Goal: Task Accomplishment & Management: Manage account settings

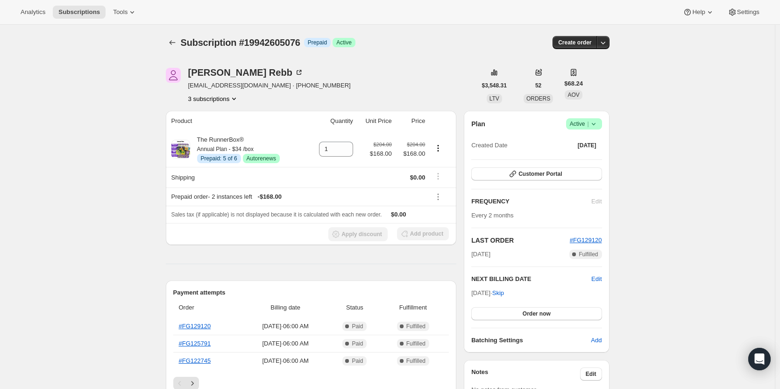
scroll to position [166, 0]
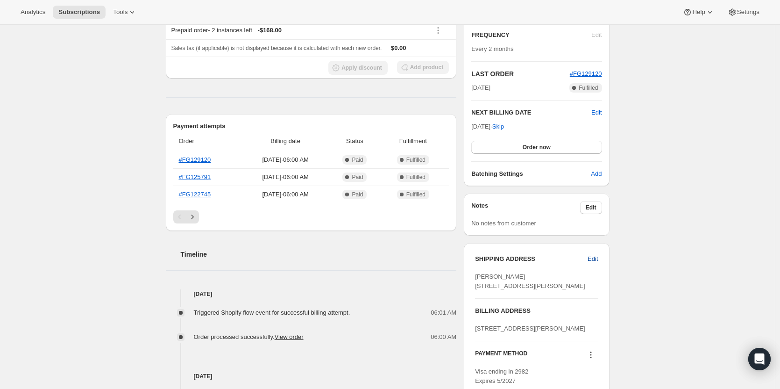
click at [594, 253] on button "Edit" at bounding box center [592, 258] width 21 height 15
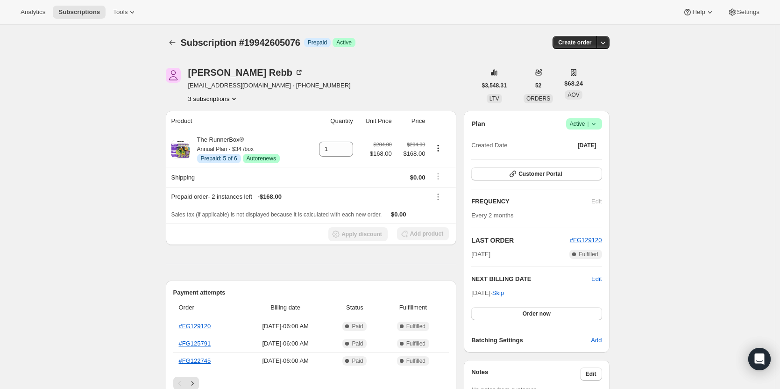
select select "United States"
select select "MI"
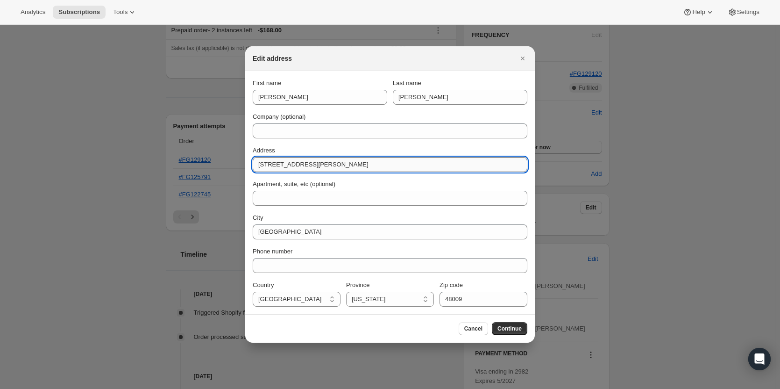
click at [309, 162] on input "986 Smith Ave" at bounding box center [390, 164] width 275 height 15
paste input "632 Ardmoor"
type input "632 Ardmoor"
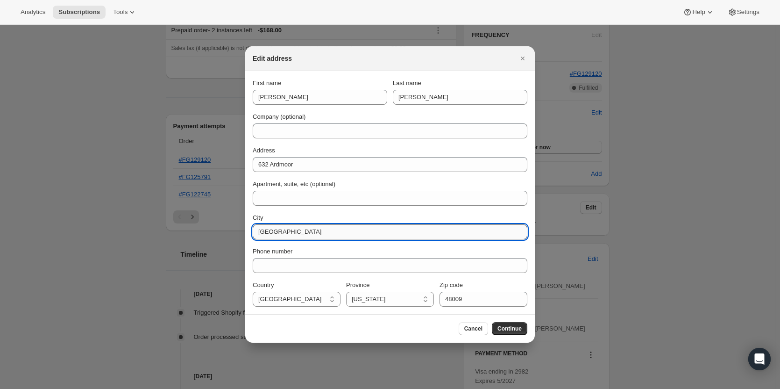
click at [276, 232] on input "Birmingham" at bounding box center [390, 231] width 275 height 15
paste input "loomfield Hills"
type input "Bloomfield Hills"
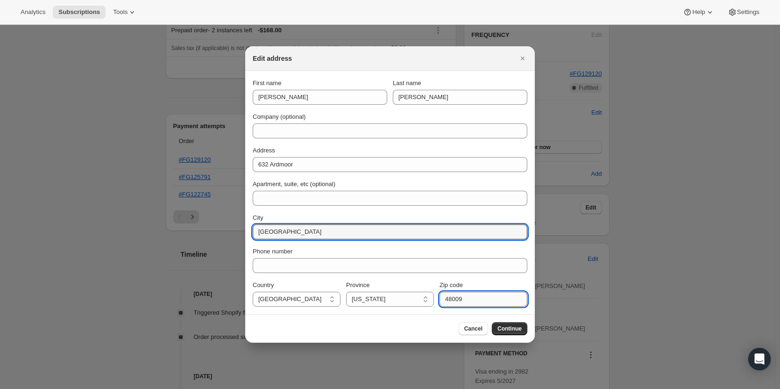
click at [449, 303] on input "48009" at bounding box center [484, 299] width 88 height 15
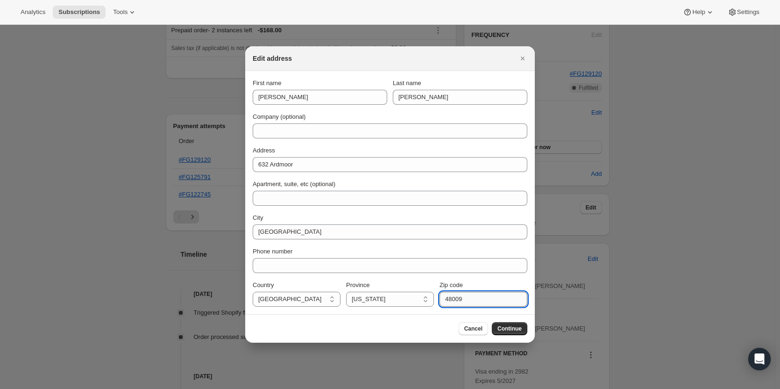
paste input "301"
type input "48301"
click at [521, 330] on span "Continue" at bounding box center [510, 328] width 24 height 7
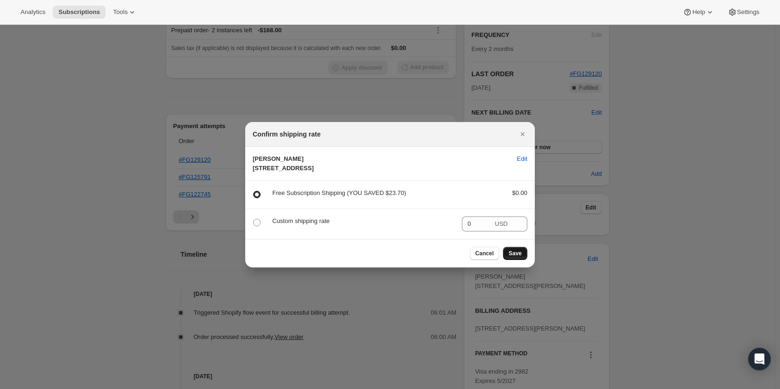
click at [509, 259] on button "Save" at bounding box center [515, 253] width 24 height 13
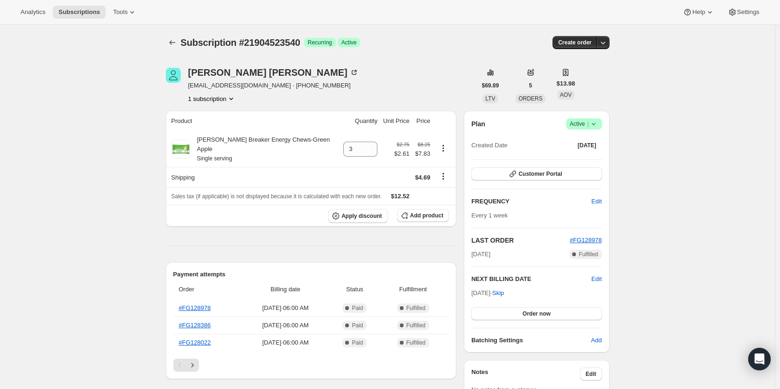
click at [599, 123] on icon at bounding box center [593, 123] width 9 height 9
click at [575, 152] on button "Cancel subscription" at bounding box center [587, 157] width 58 height 15
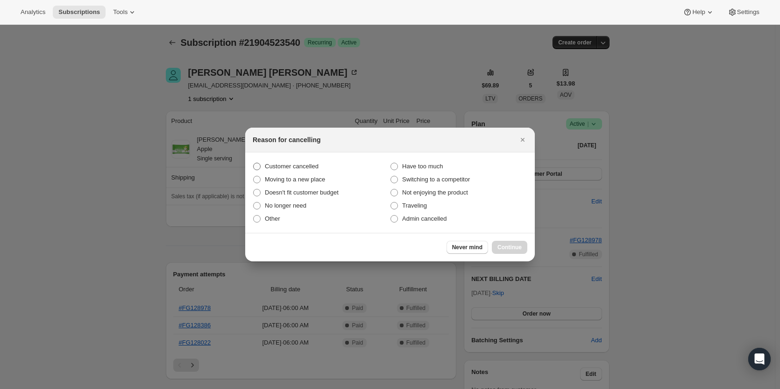
click at [270, 166] on span "Customer cancelled" at bounding box center [292, 166] width 54 height 7
click at [254, 163] on input "Customer cancelled" at bounding box center [253, 163] width 0 height 0
radio input "true"
click at [510, 248] on span "Continue" at bounding box center [510, 246] width 24 height 7
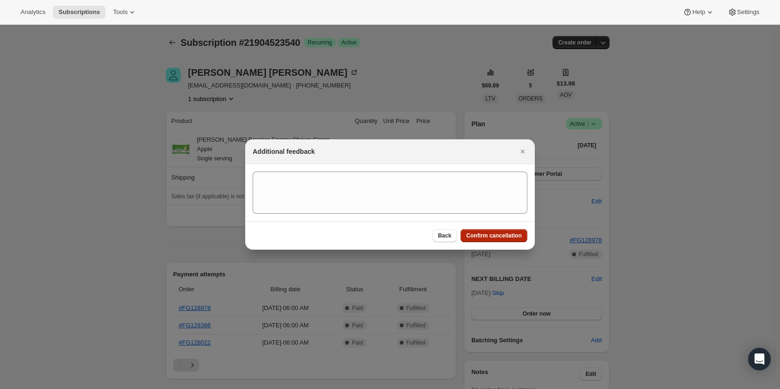
click at [495, 232] on span "Confirm cancellation" at bounding box center [494, 235] width 56 height 7
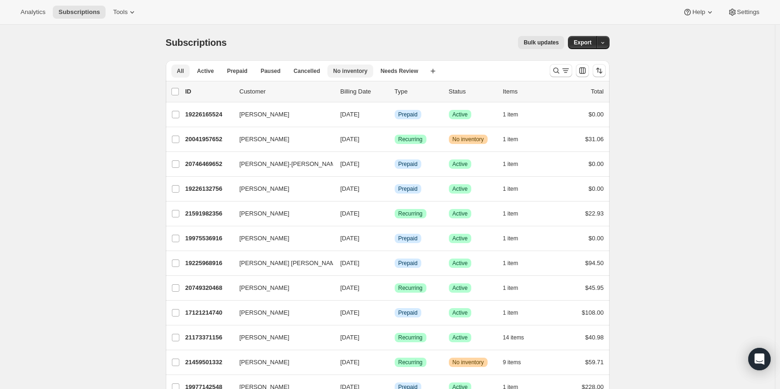
click at [345, 70] on span "No inventory" at bounding box center [350, 70] width 34 height 7
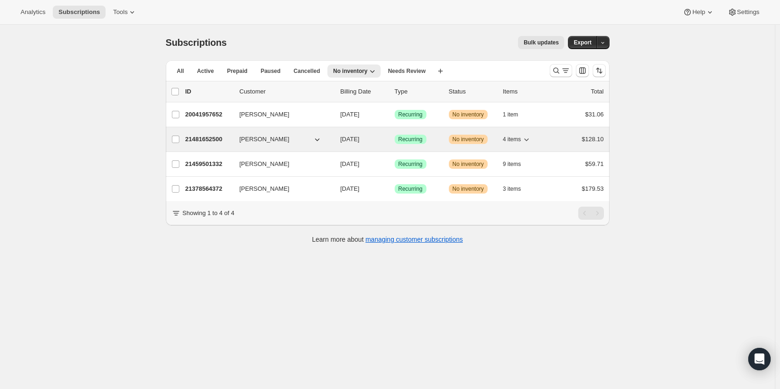
click at [430, 139] on div "Success Recurring" at bounding box center [418, 139] width 47 height 9
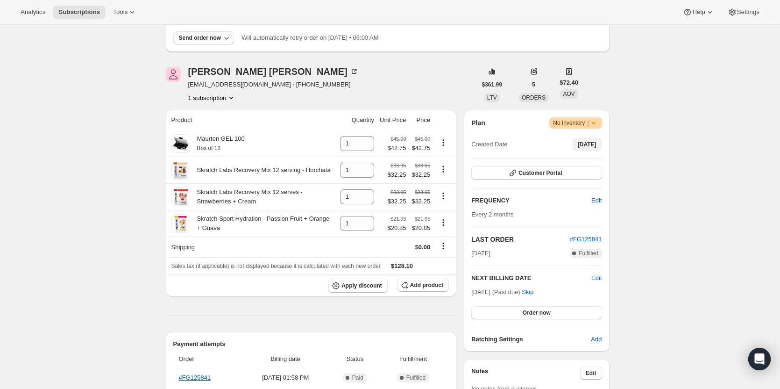
scroll to position [81, 0]
drag, startPoint x: 249, startPoint y: 86, endPoint x: 185, endPoint y: 90, distance: 63.7
click at [185, 90] on div "[PERSON_NAME] [EMAIL_ADDRESS][DOMAIN_NAME] · [PHONE_NUMBER] 1 subscription" at bounding box center [321, 85] width 311 height 36
copy div "[PERSON_NAME] [EMAIL_ADDRESS][DOMAIN_NAME]"
click at [193, 88] on span "[EMAIL_ADDRESS][DOMAIN_NAME] · [PHONE_NUMBER]" at bounding box center [273, 84] width 171 height 9
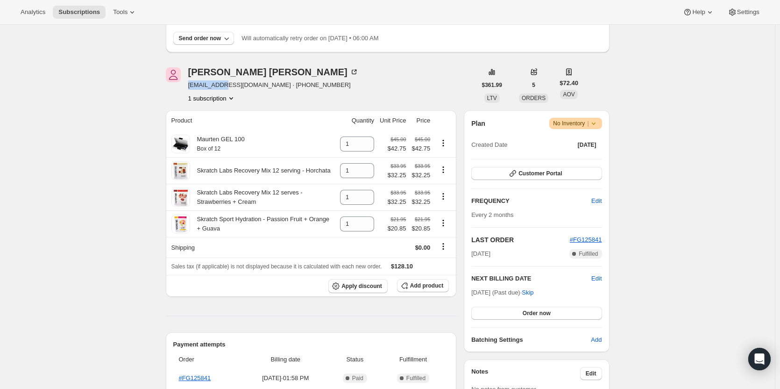
click at [193, 88] on span "[EMAIL_ADDRESS][DOMAIN_NAME] · [PHONE_NUMBER]" at bounding box center [273, 84] width 171 height 9
click at [224, 87] on span "[EMAIL_ADDRESS][DOMAIN_NAME] · [PHONE_NUMBER]" at bounding box center [273, 84] width 171 height 9
drag, startPoint x: 250, startPoint y: 86, endPoint x: 182, endPoint y: 85, distance: 68.2
click at [182, 85] on div "[PERSON_NAME] [EMAIL_ADDRESS][DOMAIN_NAME] · [PHONE_NUMBER] 1 subscription" at bounding box center [321, 85] width 311 height 36
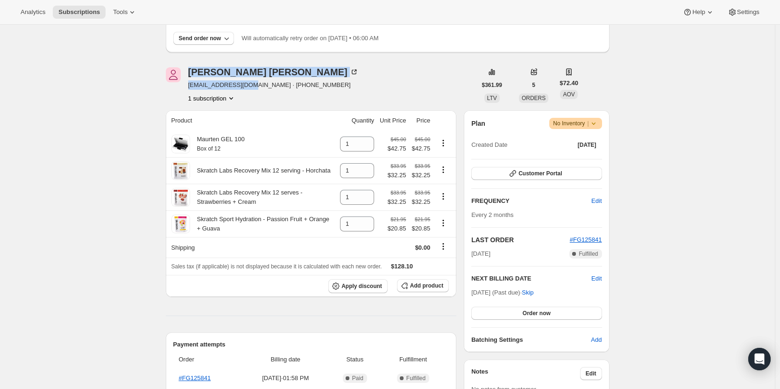
copy div "[PERSON_NAME] [EMAIL_ADDRESS][DOMAIN_NAME]"
click at [204, 84] on span "[EMAIL_ADDRESS][DOMAIN_NAME] · [PHONE_NUMBER]" at bounding box center [273, 84] width 171 height 9
drag, startPoint x: 188, startPoint y: 86, endPoint x: 248, endPoint y: 83, distance: 59.9
click at [248, 83] on div "[PERSON_NAME] [EMAIL_ADDRESS][DOMAIN_NAME] · [PHONE_NUMBER] 1 subscription" at bounding box center [321, 85] width 311 height 36
copy span "[EMAIL_ADDRESS][DOMAIN_NAME]"
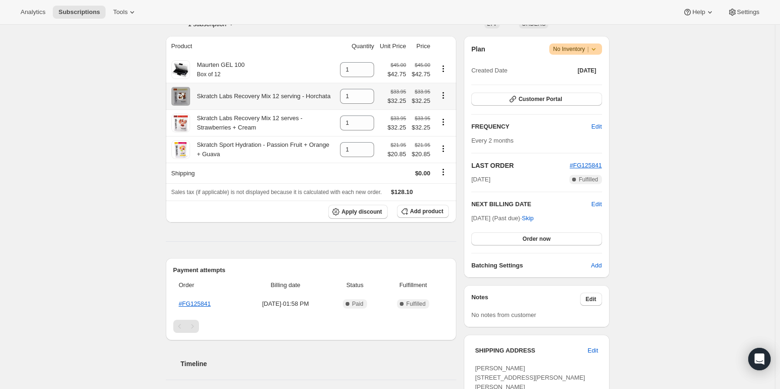
scroll to position [0, 0]
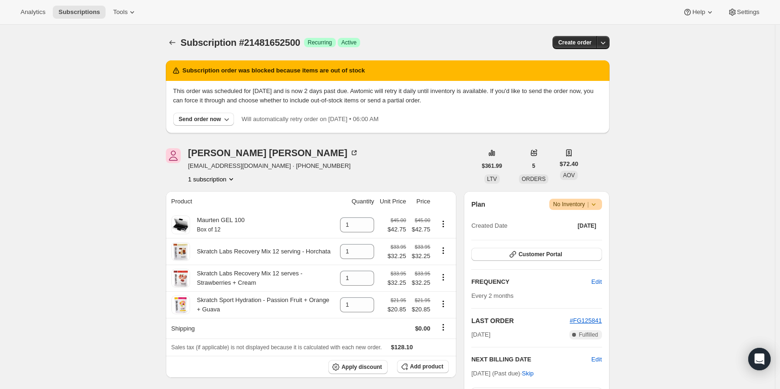
click at [185, 38] on span "Subscription #21481652500" at bounding box center [241, 42] width 120 height 10
click at [184, 38] on span "Subscription #21481652500" at bounding box center [241, 42] width 120 height 10
click at [179, 38] on button "Subscriptions" at bounding box center [172, 42] width 13 height 13
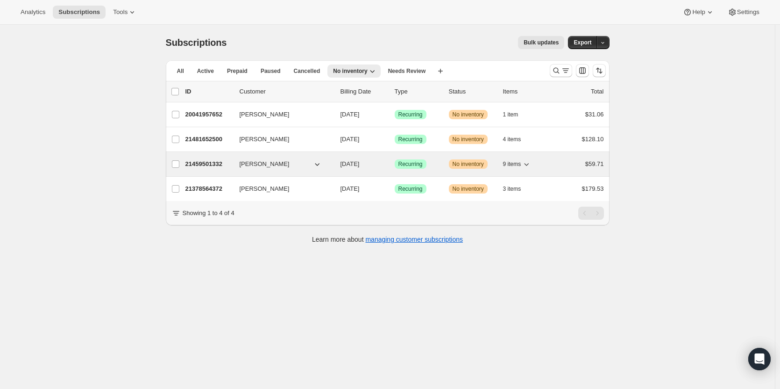
click at [430, 164] on div "Success Recurring" at bounding box center [418, 163] width 47 height 9
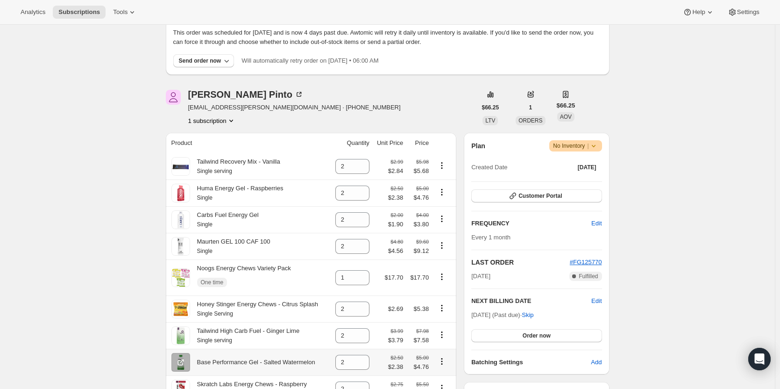
scroll to position [303, 0]
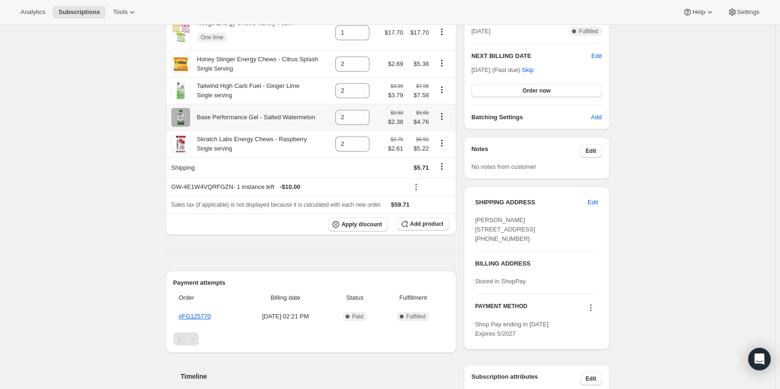
click at [442, 120] on icon "Product actions" at bounding box center [441, 116] width 9 height 9
click at [444, 139] on span "Remove" at bounding box center [438, 136] width 22 height 7
type input "0"
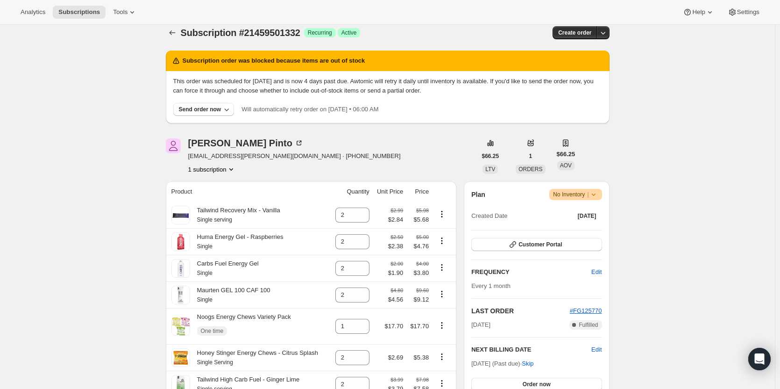
scroll to position [0, 0]
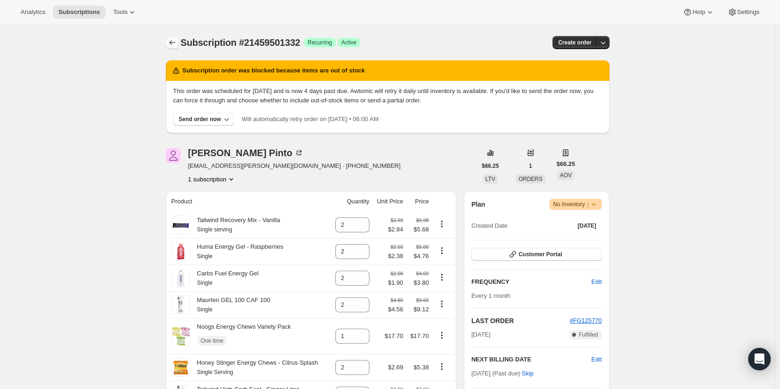
click at [173, 40] on icon "Subscriptions" at bounding box center [172, 42] width 9 height 9
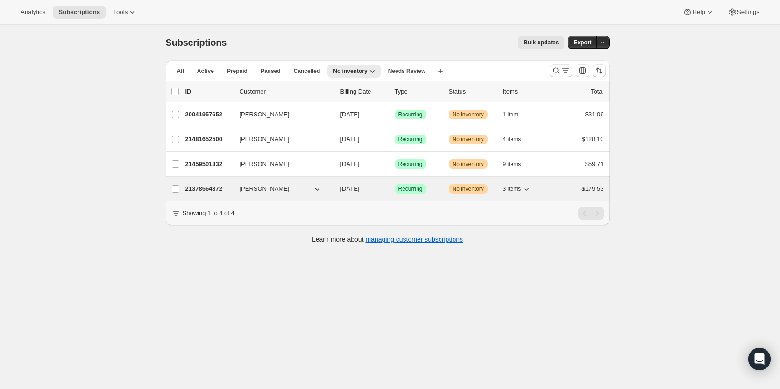
click at [446, 187] on div "21378564372 [PERSON_NAME] [DATE] Success Recurring Warning No inventory 3 items…" at bounding box center [394, 188] width 419 height 13
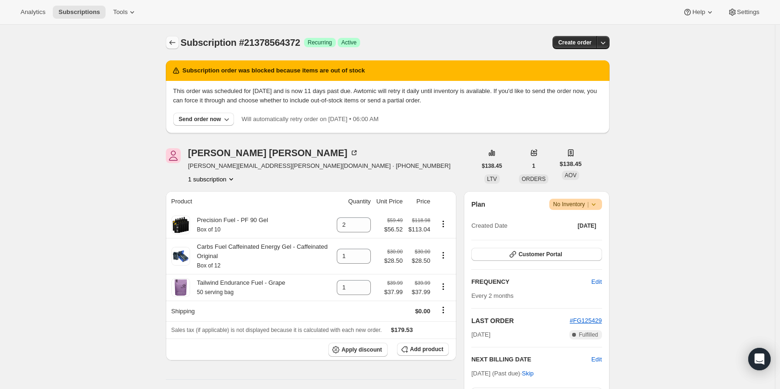
click at [175, 43] on icon "Subscriptions" at bounding box center [172, 42] width 9 height 9
